Goal: Task Accomplishment & Management: Use online tool/utility

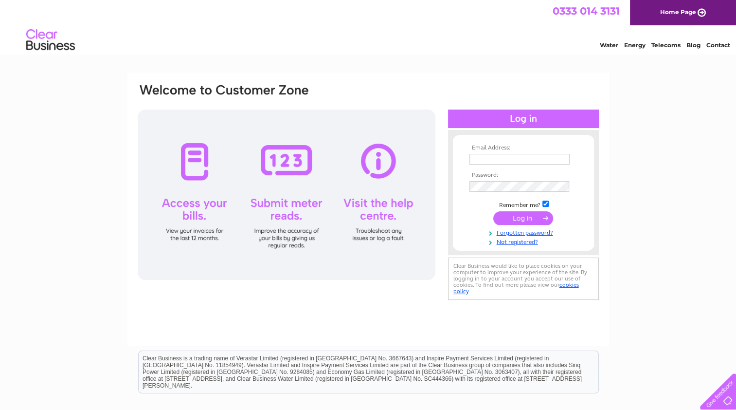
type input "a.electrical@btconnect.com"
click at [521, 222] on input "submit" at bounding box center [523, 218] width 60 height 14
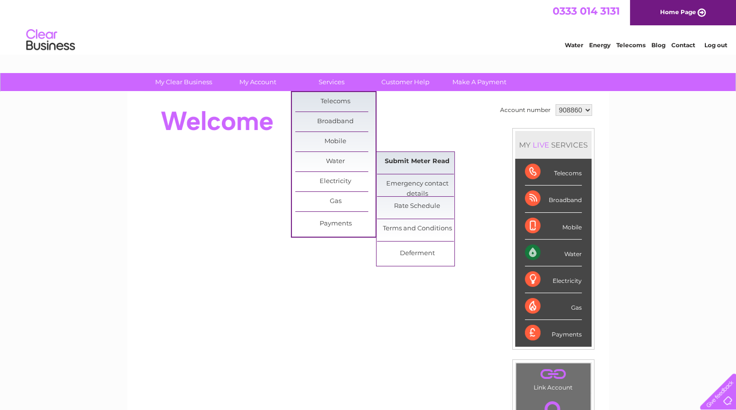
click at [407, 166] on link "Submit Meter Read" at bounding box center [417, 161] width 80 height 19
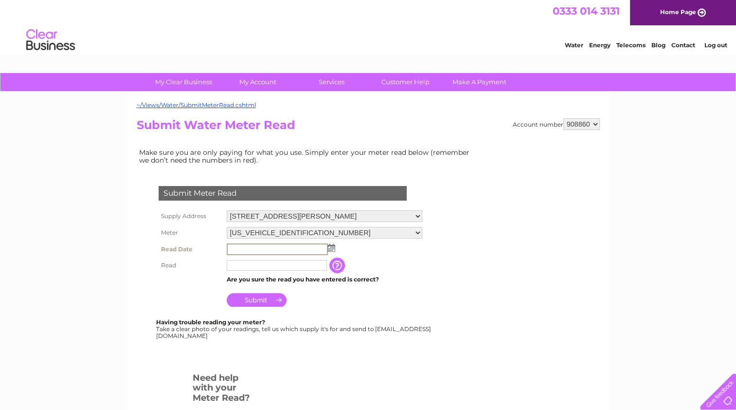
click at [257, 253] on input "text" at bounding box center [277, 249] width 101 height 12
click at [331, 248] on img at bounding box center [331, 248] width 7 height 8
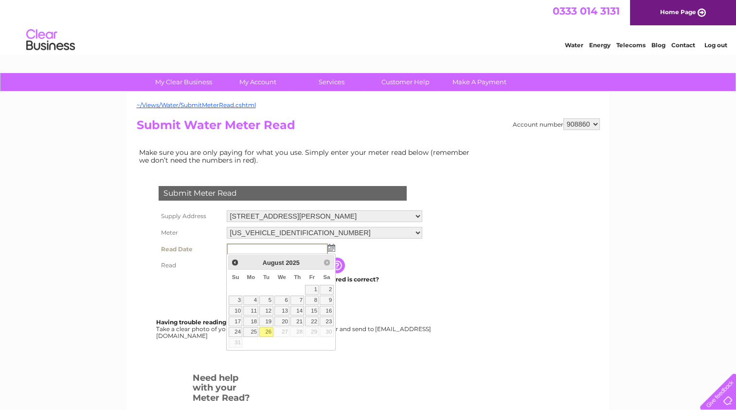
click at [265, 331] on link "26" at bounding box center [266, 332] width 14 height 10
type input "2025/08/26"
click at [265, 331] on body "My Clear Business Login Details My Details My Preferences Link Account My Accou…" at bounding box center [368, 329] width 736 height 658
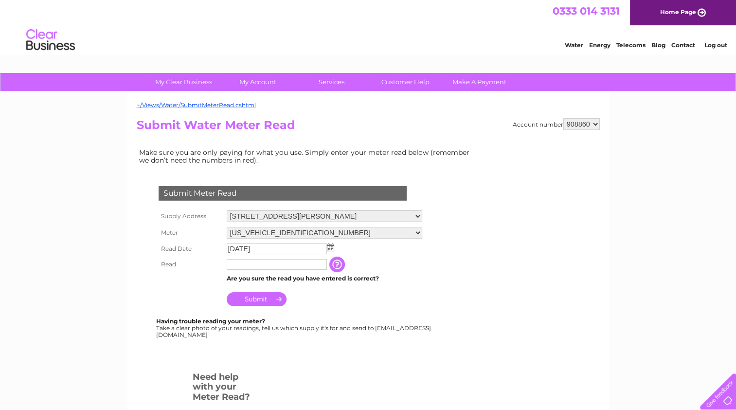
click at [249, 267] on input "text" at bounding box center [277, 264] width 100 height 11
type input "00273"
click at [251, 300] on input "Submit" at bounding box center [257, 299] width 60 height 14
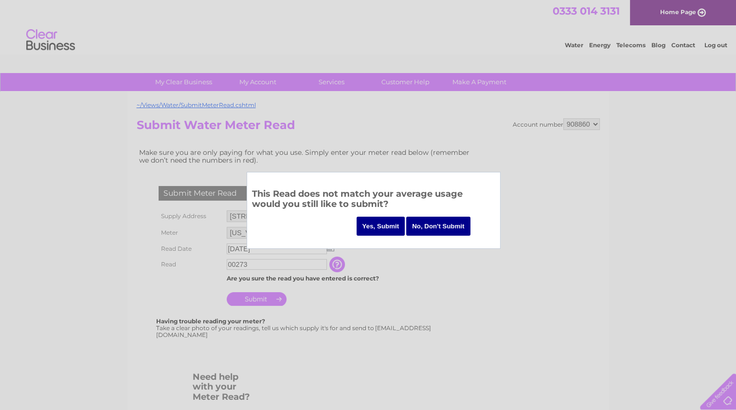
drag, startPoint x: 374, startPoint y: 230, endPoint x: 387, endPoint y: 291, distance: 62.1
click at [387, 291] on body "My Clear Business Login Details My Details My Preferences Link Account My Accou…" at bounding box center [368, 329] width 736 height 658
click at [450, 230] on input "No, Don't Submit" at bounding box center [438, 226] width 64 height 19
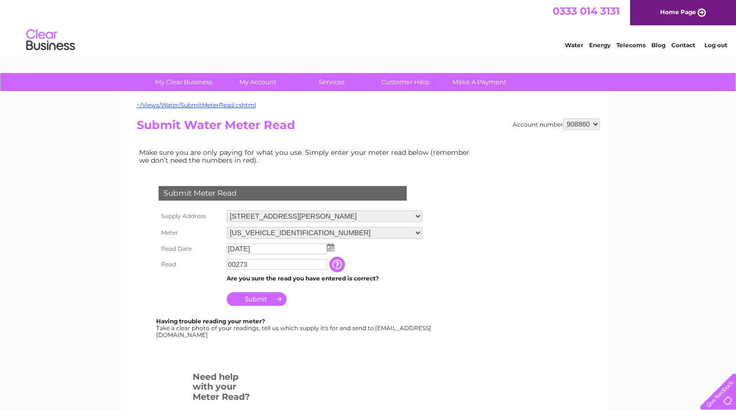
click at [346, 266] on input "button" at bounding box center [338, 264] width 18 height 16
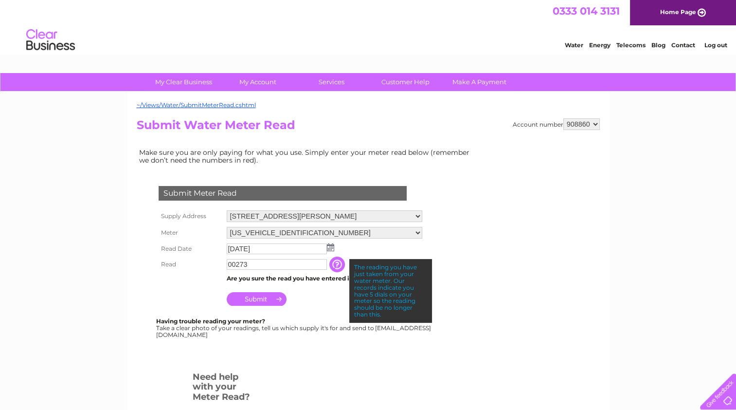
click at [308, 285] on td "Submit" at bounding box center [324, 296] width 200 height 23
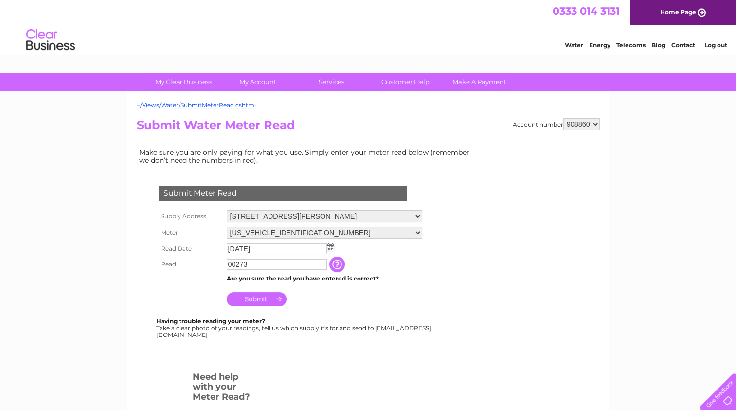
click at [307, 262] on input "00273" at bounding box center [277, 264] width 100 height 11
click at [307, 262] on input "00273" at bounding box center [277, 265] width 101 height 12
click at [260, 266] on input "text" at bounding box center [277, 265] width 101 height 12
type input "00273"
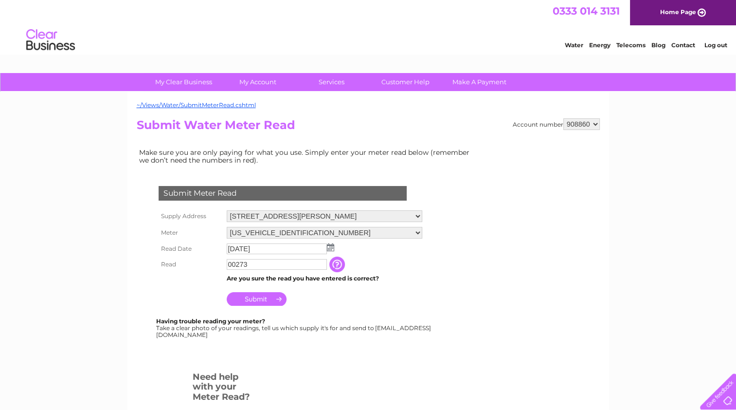
click at [261, 299] on input "Submit" at bounding box center [257, 299] width 60 height 14
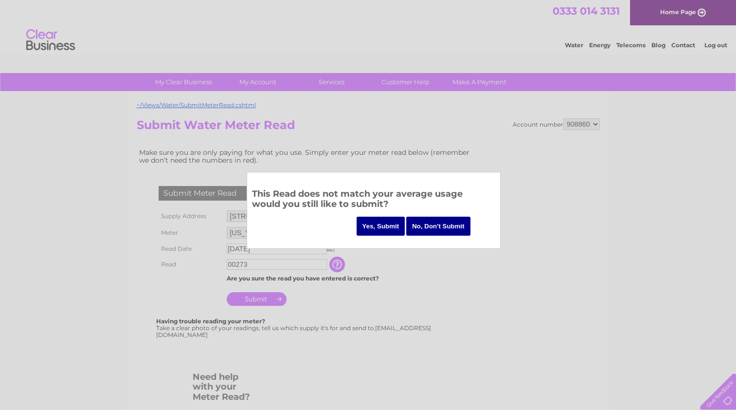
click at [394, 227] on input "Yes, Submit" at bounding box center [381, 226] width 49 height 19
